Goal: Navigation & Orientation: Find specific page/section

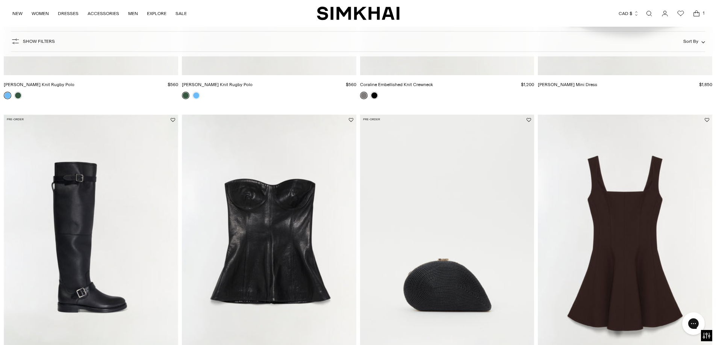
scroll to position [350, 0]
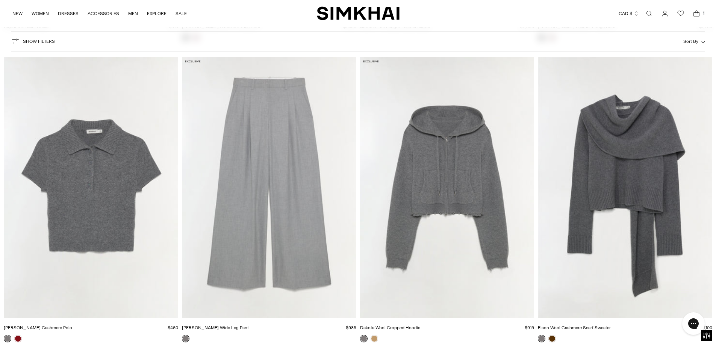
scroll to position [2805, 0]
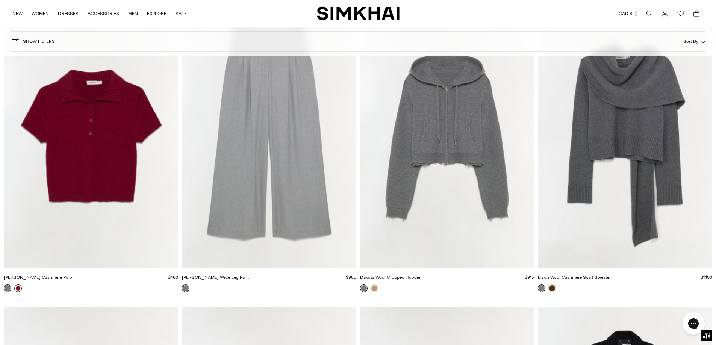
click at [19, 289] on link at bounding box center [18, 288] width 8 height 8
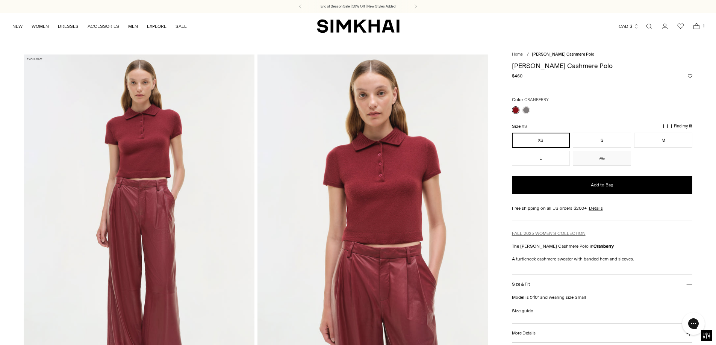
click at [552, 234] on link "FALL 2025 WOMEN'S COLLECTION" at bounding box center [549, 233] width 74 height 5
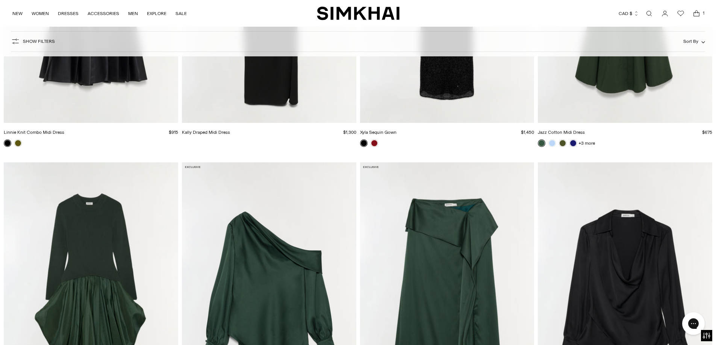
scroll to position [7513, 0]
